Goal: Obtain resource: Obtain resource

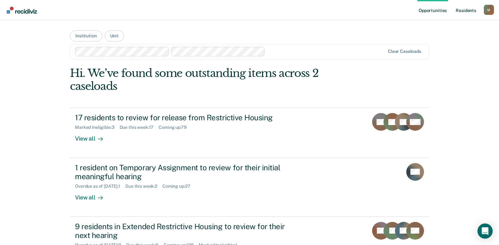
click at [467, 9] on link "Resident s" at bounding box center [465, 10] width 23 height 20
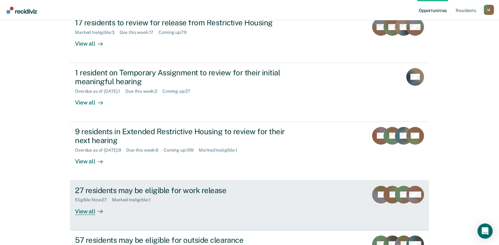
scroll to position [155, 0]
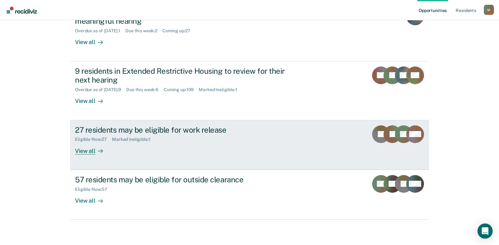
click at [164, 130] on div "27 residents may be eligible for work release" at bounding box center [186, 129] width 222 height 9
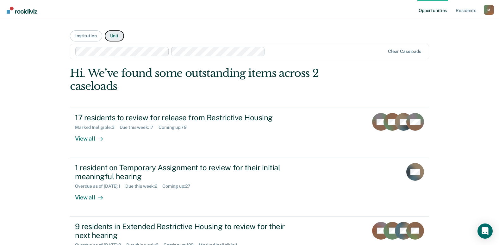
click at [111, 36] on button "Unit" at bounding box center [114, 35] width 19 height 11
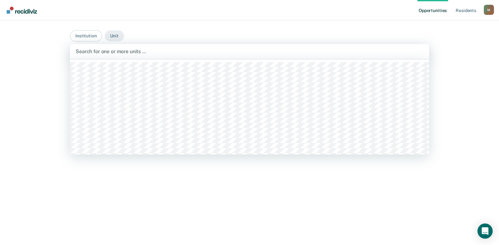
click at [168, 52] on div at bounding box center [250, 51] width 348 height 7
type input "mober"
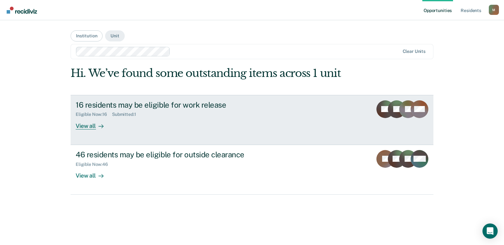
click at [189, 104] on div "16 residents may be eligible for work release" at bounding box center [187, 104] width 222 height 9
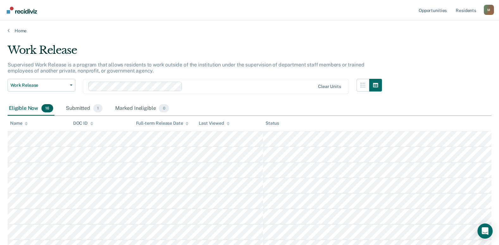
scroll to position [32, 0]
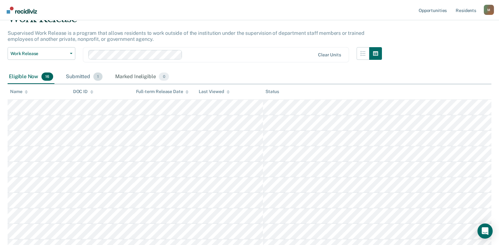
click at [80, 78] on div "Submitted 1" at bounding box center [84, 77] width 39 height 14
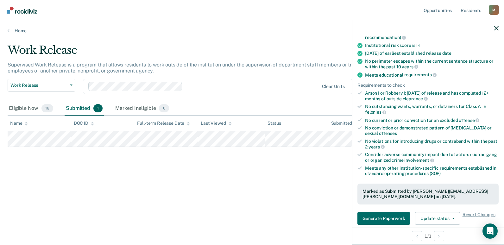
scroll to position [158, 0]
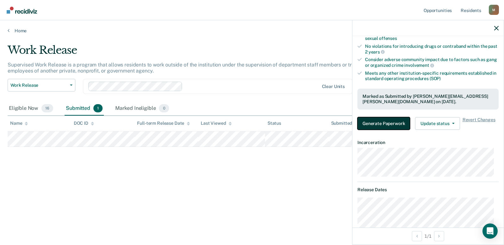
click at [379, 124] on button "Generate Paperwork" at bounding box center [383, 123] width 53 height 13
drag, startPoint x: 362, startPoint y: 120, endPoint x: 330, endPoint y: 170, distance: 59.8
click at [330, 170] on div "Work Release Supervised Work Release is a program that allows residents to work…" at bounding box center [252, 121] width 488 height 154
click at [391, 127] on button "Generate Paperwork" at bounding box center [383, 123] width 53 height 13
